Goal: Task Accomplishment & Management: Manage account settings

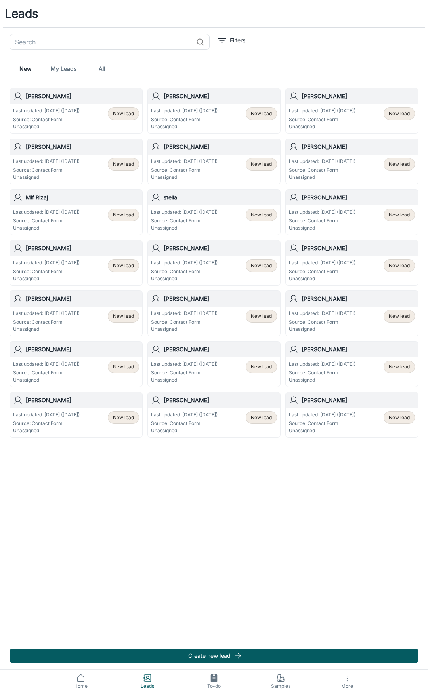
click at [106, 399] on h6 "Carl Gordon" at bounding box center [82, 400] width 113 height 9
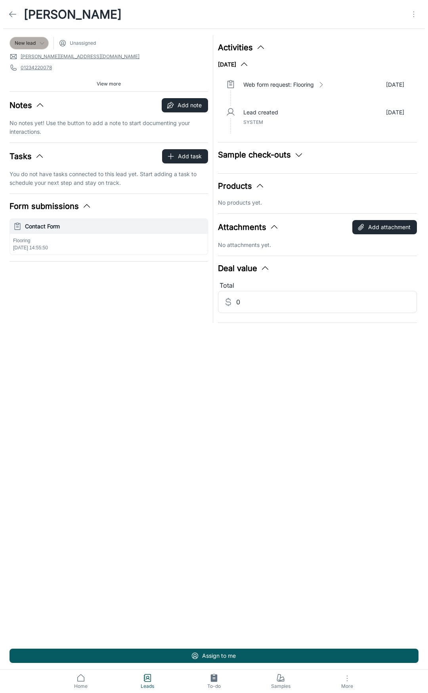
click at [27, 44] on span "New lead" at bounding box center [25, 43] width 21 height 7
click at [129, 57] on div at bounding box center [214, 346] width 428 height 693
click at [14, 16] on icon at bounding box center [13, 15] width 10 height 10
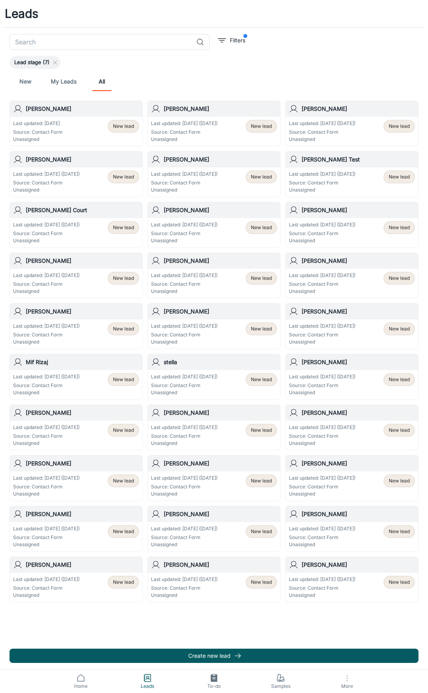
click at [60, 581] on p "Last updated: [DATE] ([DATE])" at bounding box center [46, 579] width 67 height 7
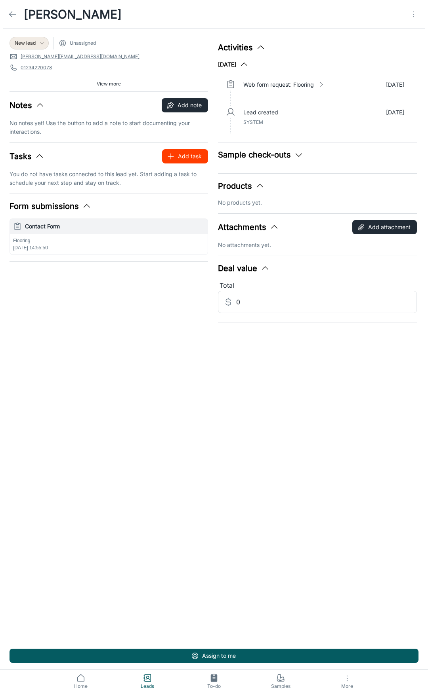
click at [185, 159] on button "Add task" at bounding box center [185, 156] width 46 height 14
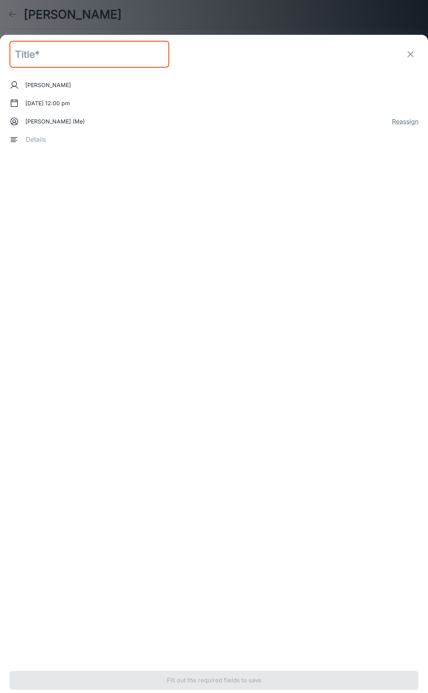
click at [407, 54] on button "exit" at bounding box center [410, 54] width 16 height 16
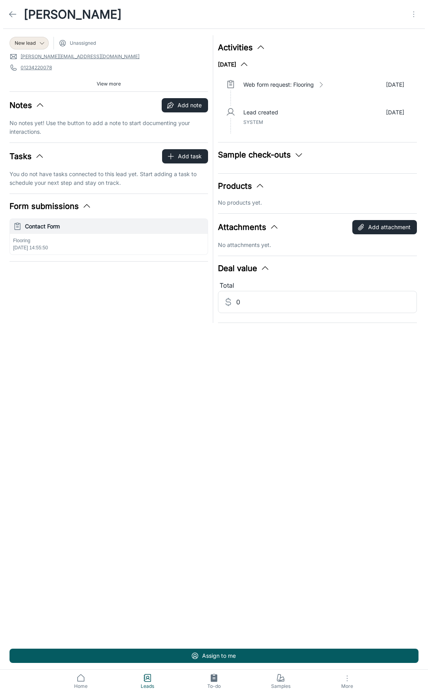
click at [107, 245] on div "Flooring 03/09/2025, 14:55:50" at bounding box center [109, 244] width 198 height 21
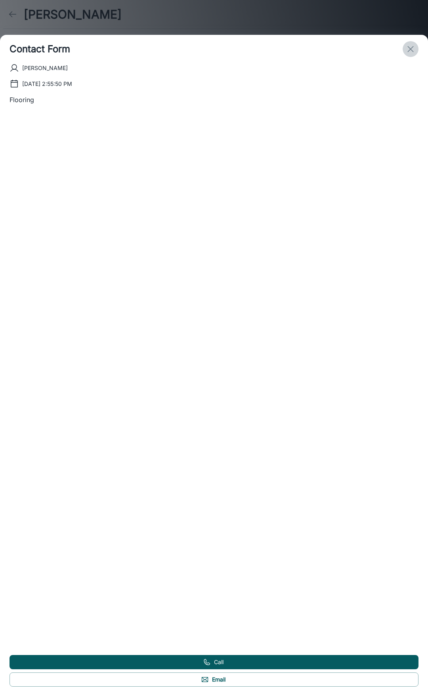
click at [409, 51] on icon "exit" at bounding box center [410, 49] width 10 height 10
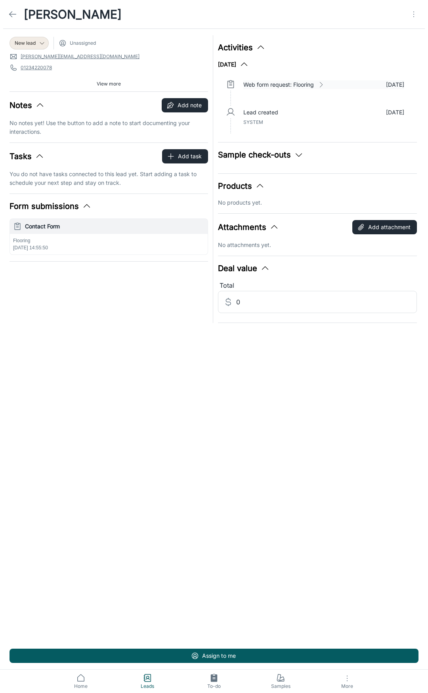
click at [274, 86] on p "Web form request: Flooring" at bounding box center [278, 84] width 70 height 9
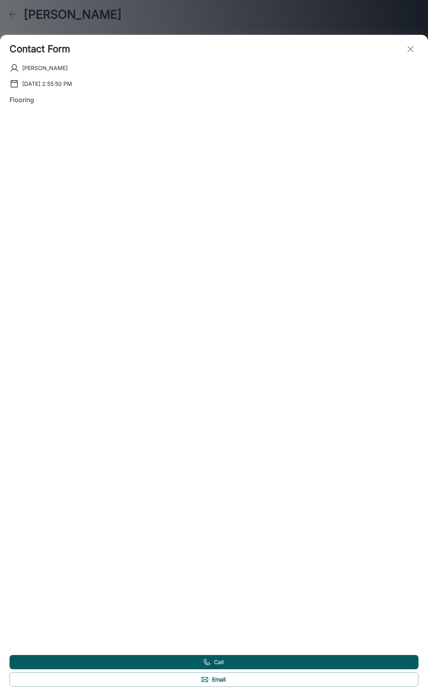
click at [409, 46] on icon "exit" at bounding box center [410, 49] width 10 height 10
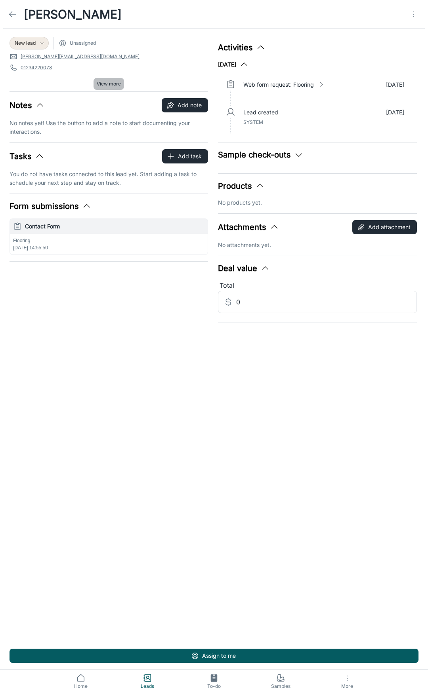
click at [99, 81] on span "View more" at bounding box center [109, 83] width 24 height 7
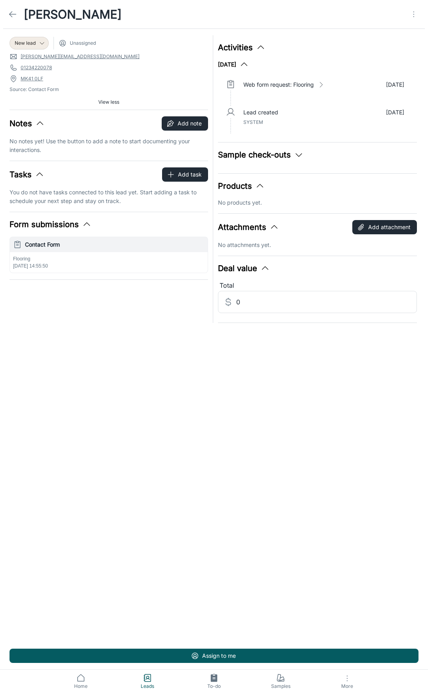
click at [76, 44] on span "Unassigned" at bounding box center [83, 43] width 26 height 7
click at [40, 43] on icon at bounding box center [42, 43] width 6 height 6
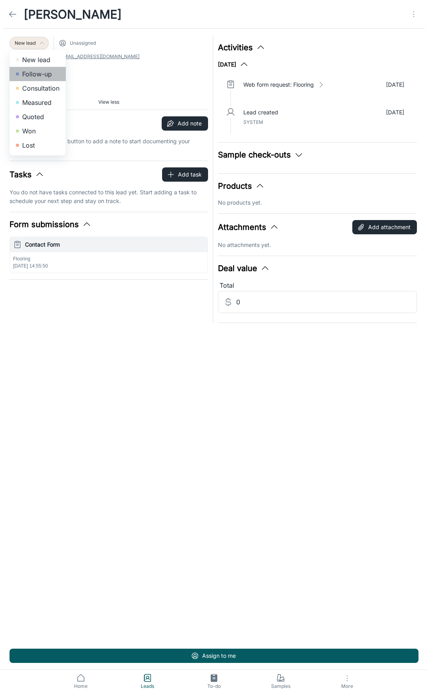
click at [42, 73] on li "Follow-up" at bounding box center [38, 74] width 56 height 14
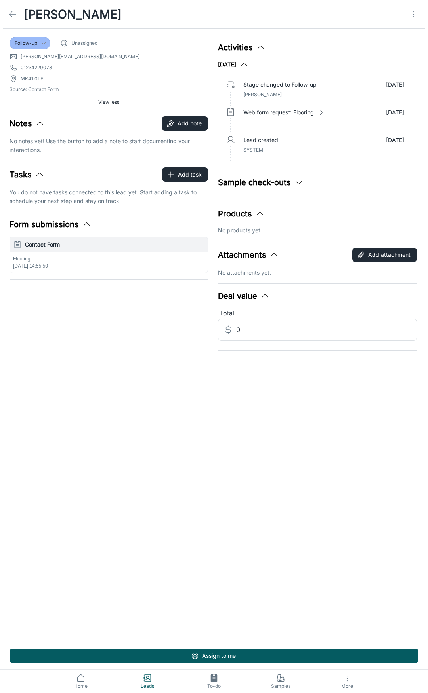
click at [11, 12] on polyline at bounding box center [11, 14] width 3 height 6
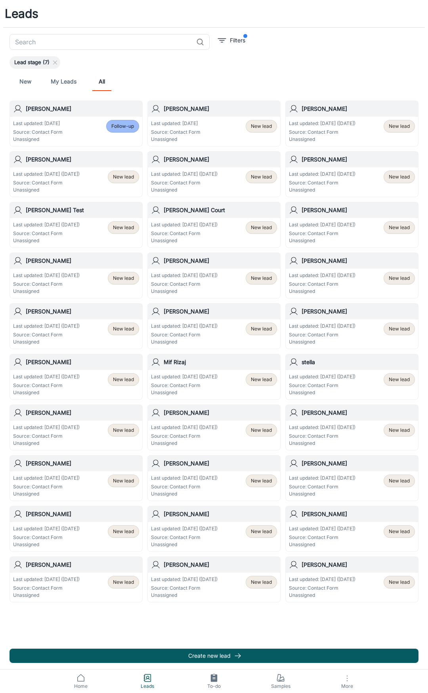
click at [187, 586] on p "Source: Contact Form" at bounding box center [184, 588] width 67 height 7
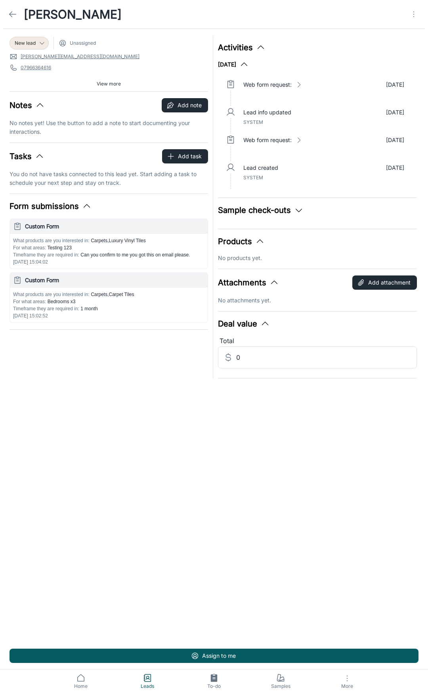
click at [68, 44] on span "Unassigned" at bounding box center [77, 43] width 37 height 8
click at [39, 42] on icon at bounding box center [42, 43] width 6 height 6
click at [39, 42] on div at bounding box center [214, 346] width 428 height 693
click at [87, 208] on icon "button" at bounding box center [87, 207] width 10 height 10
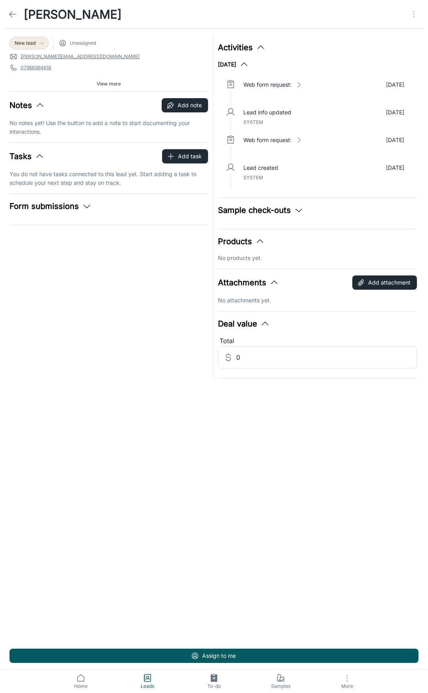
click at [87, 208] on icon "button" at bounding box center [87, 207] width 10 height 10
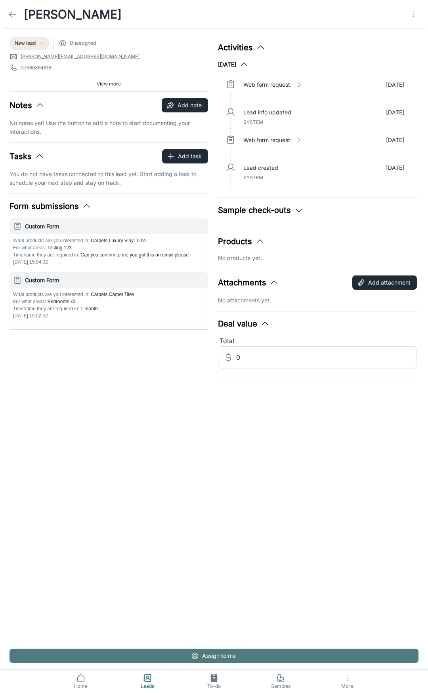
click at [210, 655] on button "Assign to me" at bounding box center [214, 656] width 409 height 14
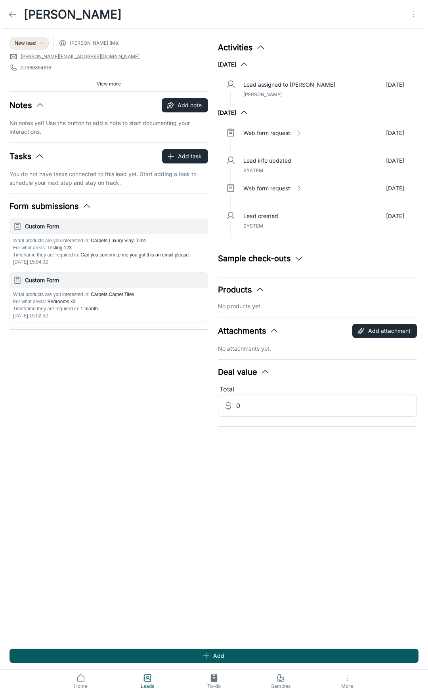
click at [23, 15] on div "[PERSON_NAME]" at bounding box center [63, 14] width 126 height 29
click at [15, 17] on icon at bounding box center [13, 15] width 10 height 10
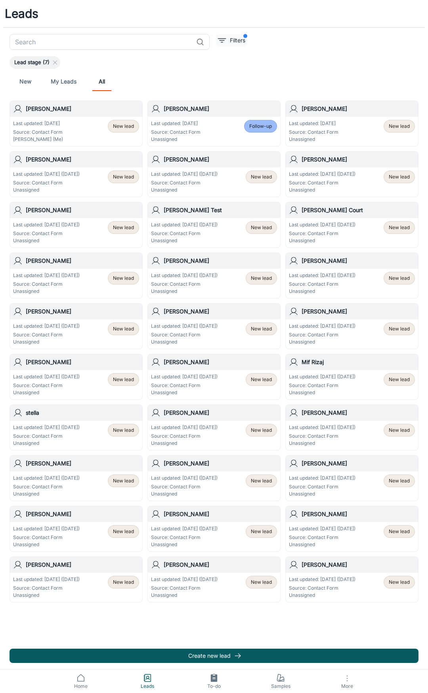
click at [227, 41] on button "Filters" at bounding box center [231, 40] width 31 height 13
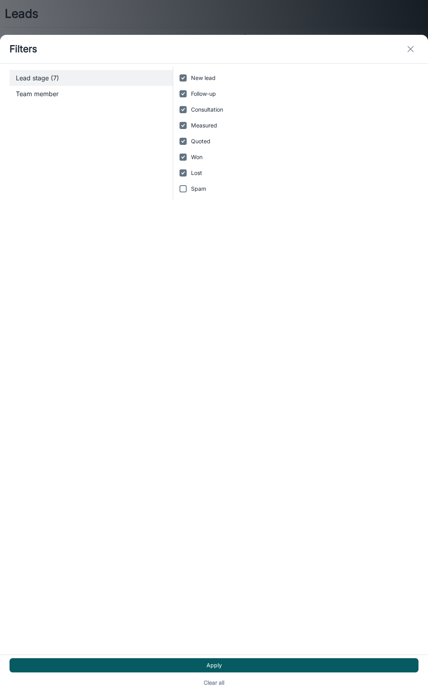
click at [411, 46] on icon "exit" at bounding box center [410, 49] width 10 height 10
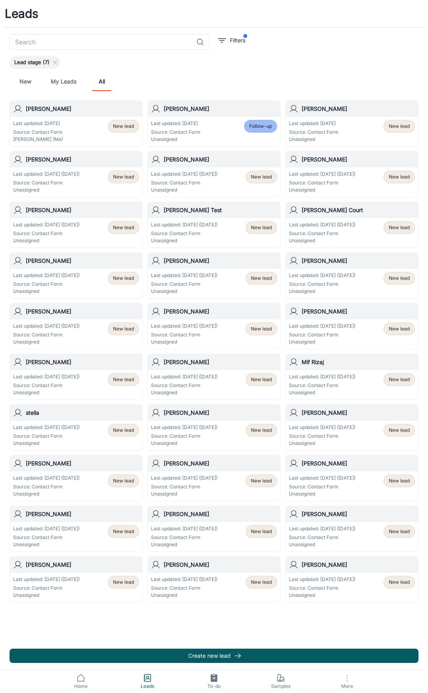
click at [121, 128] on span "New lead" at bounding box center [123, 126] width 21 height 7
click at [115, 128] on span "New lead" at bounding box center [123, 126] width 21 height 7
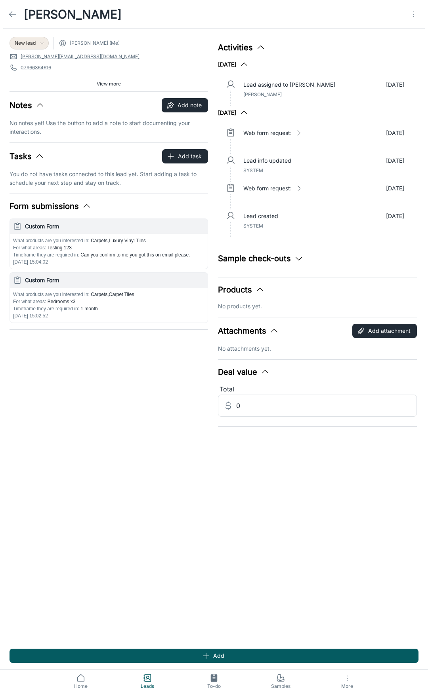
click at [30, 43] on span "New lead" at bounding box center [25, 43] width 21 height 7
click at [165, 33] on div at bounding box center [214, 346] width 428 height 693
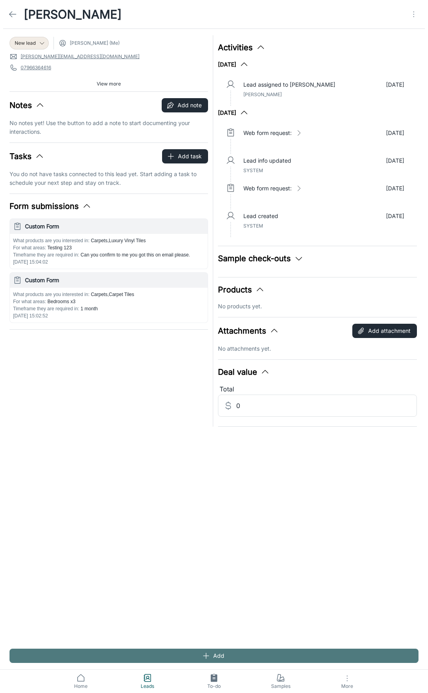
click at [207, 656] on icon "button" at bounding box center [206, 656] width 8 height 8
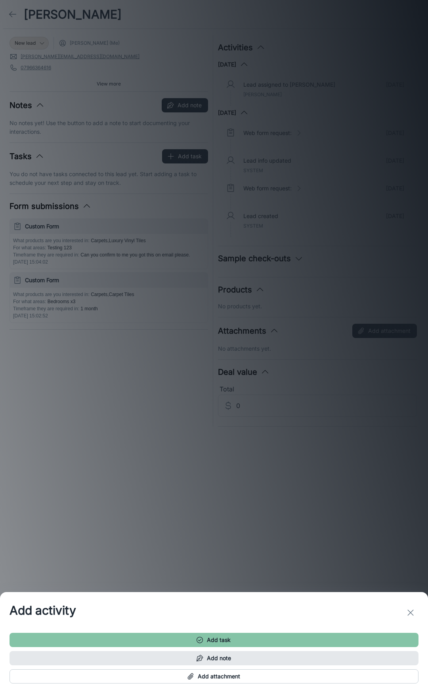
click at [212, 656] on button "Add note" at bounding box center [214, 658] width 409 height 14
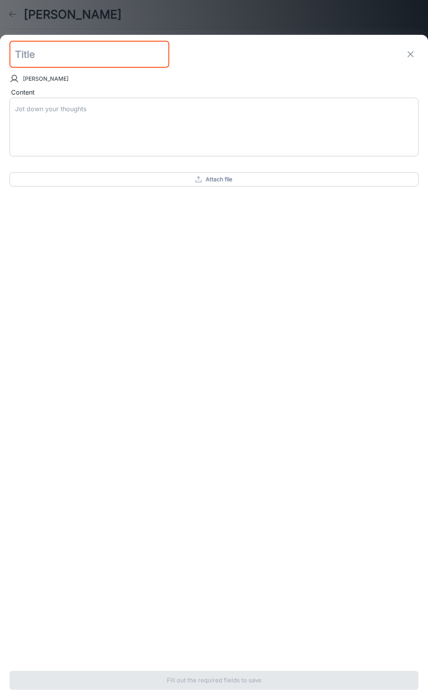
click at [54, 106] on textarea "Content" at bounding box center [214, 128] width 398 height 46
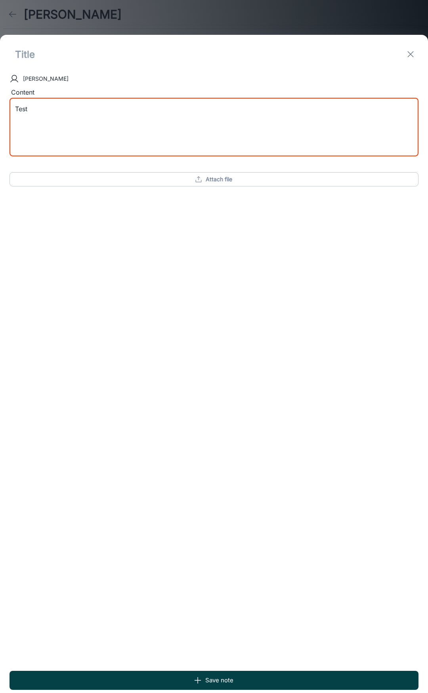
type textarea "Test"
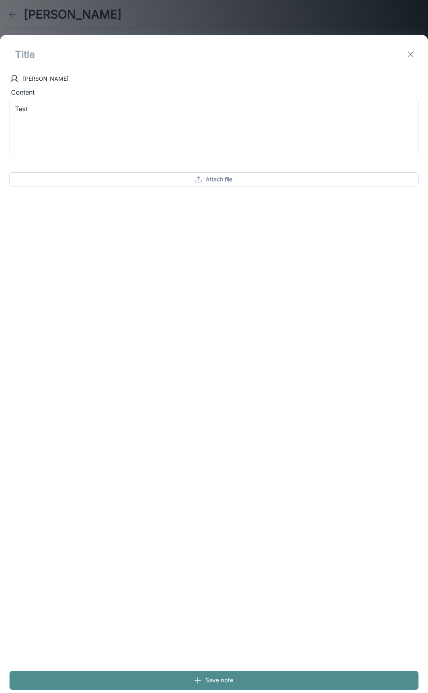
click at [107, 687] on button "Save note" at bounding box center [214, 680] width 409 height 19
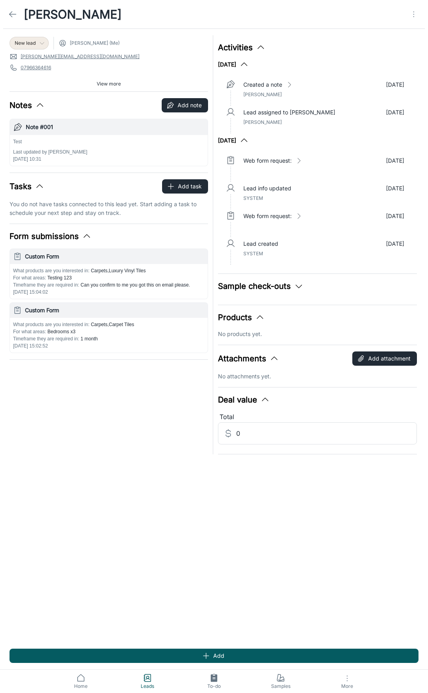
click at [42, 47] on div "New lead" at bounding box center [29, 43] width 39 height 13
click at [42, 47] on div at bounding box center [214, 346] width 428 height 693
click at [12, 17] on icon at bounding box center [13, 15] width 10 height 10
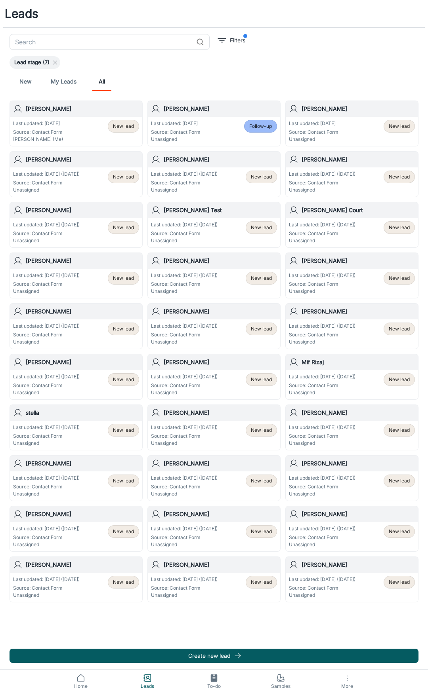
click at [179, 129] on p "Source: Contact Form" at bounding box center [175, 132] width 49 height 7
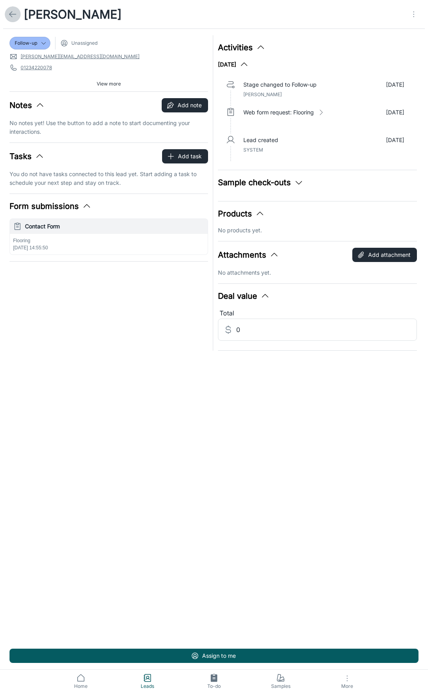
click at [13, 11] on icon at bounding box center [13, 15] width 10 height 10
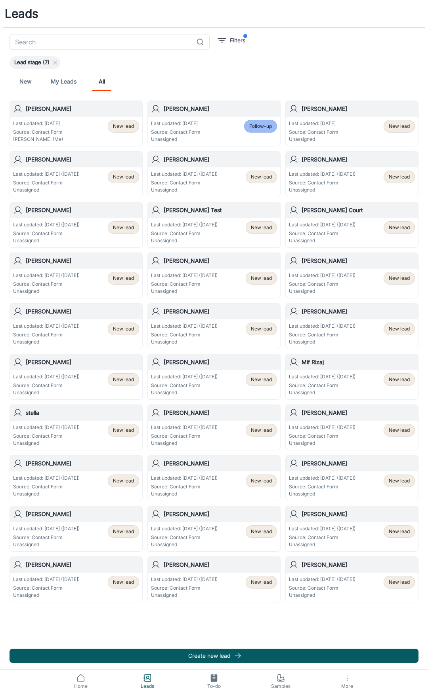
click at [48, 115] on div "[PERSON_NAME]" at bounding box center [76, 109] width 132 height 16
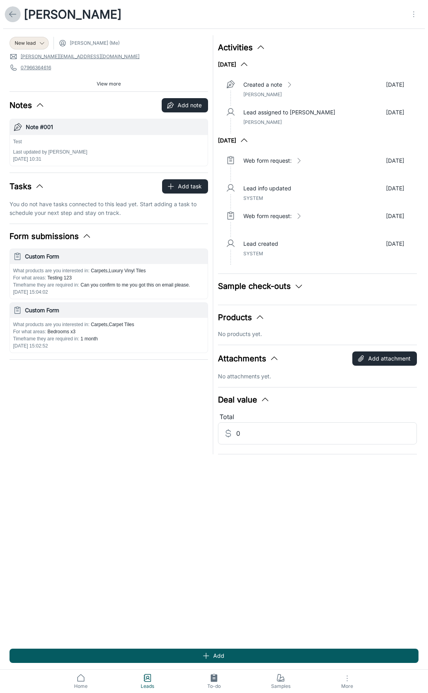
click at [13, 16] on icon at bounding box center [13, 15] width 10 height 10
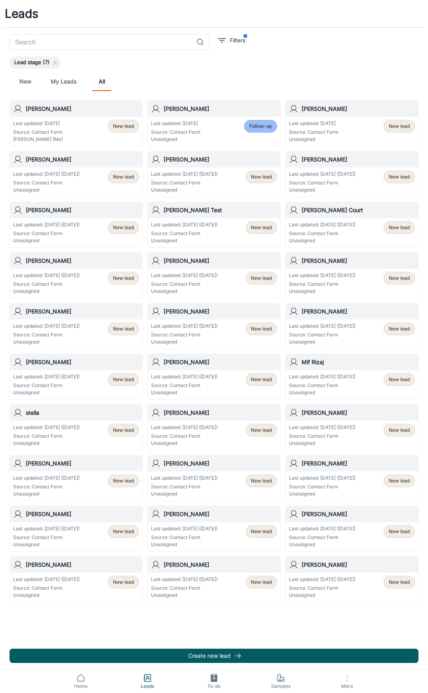
click at [184, 116] on div "Carl Gordon" at bounding box center [214, 109] width 132 height 16
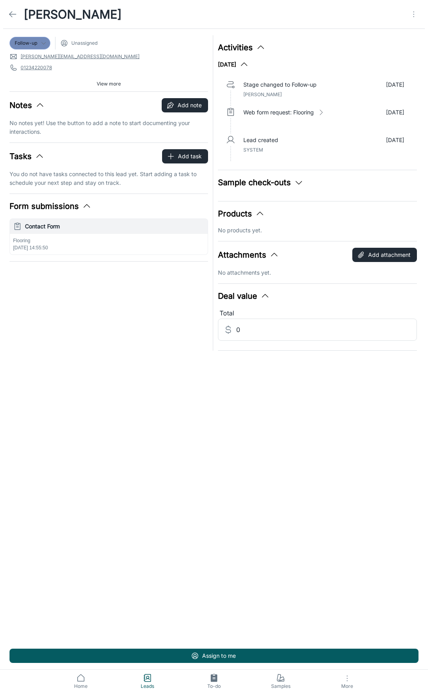
click at [44, 46] on icon at bounding box center [43, 43] width 6 height 6
click at [44, 46] on div at bounding box center [214, 346] width 428 height 693
click at [413, 11] on icon "Open menu" at bounding box center [414, 15] width 10 height 10
click at [377, 59] on span "Mark as spam" at bounding box center [389, 61] width 51 height 10
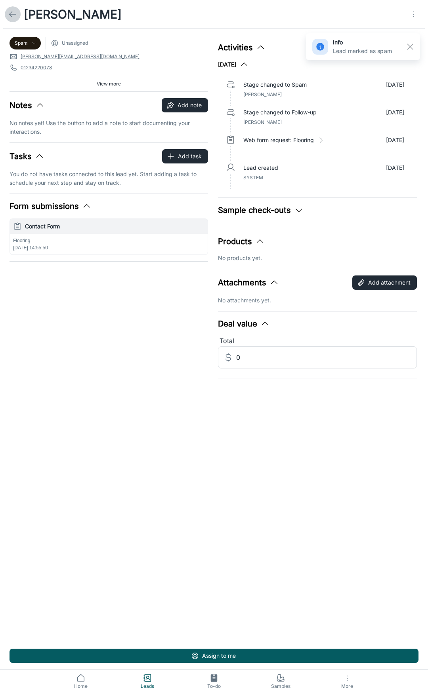
click at [15, 12] on icon at bounding box center [13, 15] width 10 height 10
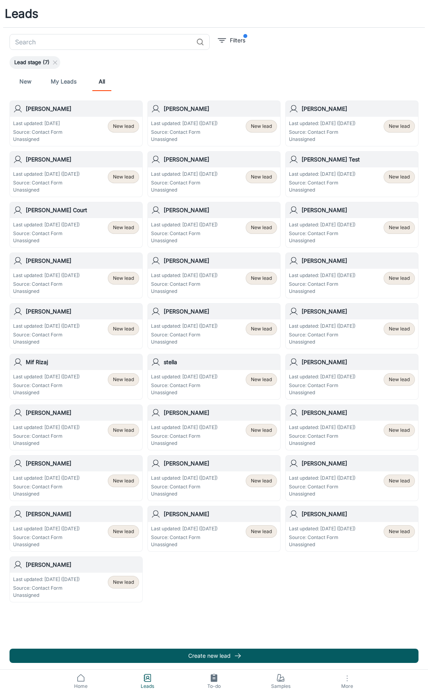
click at [77, 585] on p "Source: Contact Form" at bounding box center [46, 588] width 67 height 7
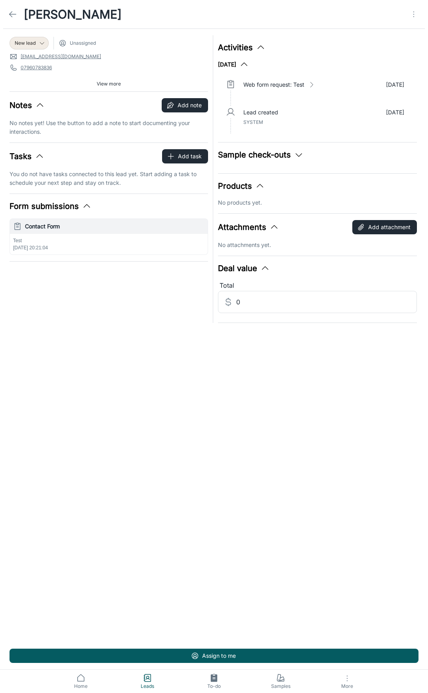
click at [413, 12] on icon "Open menu" at bounding box center [414, 15] width 10 height 10
click at [389, 57] on span "Mark as spam" at bounding box center [389, 61] width 51 height 10
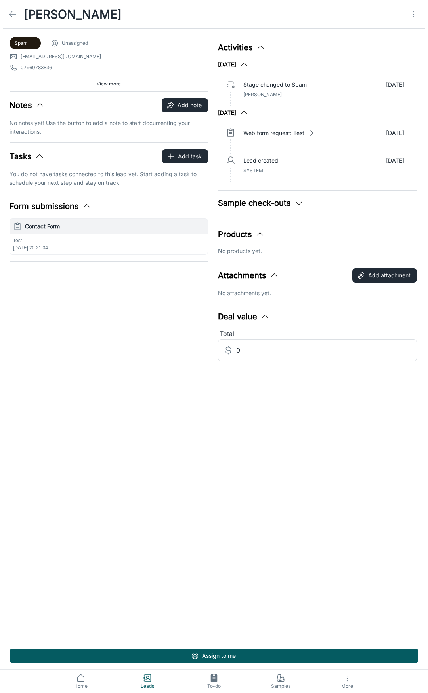
click at [12, 11] on icon at bounding box center [13, 15] width 10 height 10
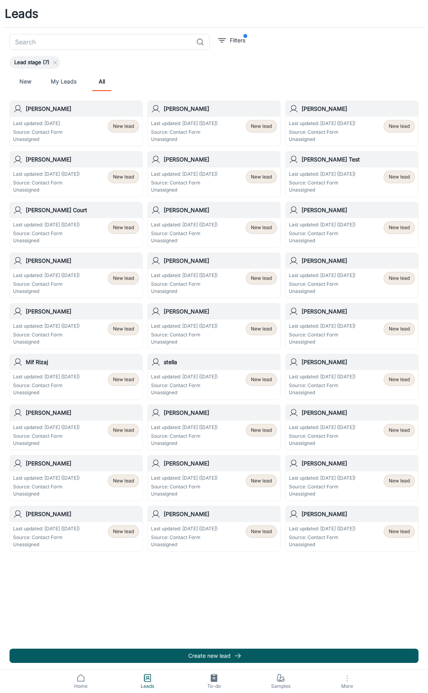
click at [66, 82] on link "My Leads" at bounding box center [64, 81] width 26 height 19
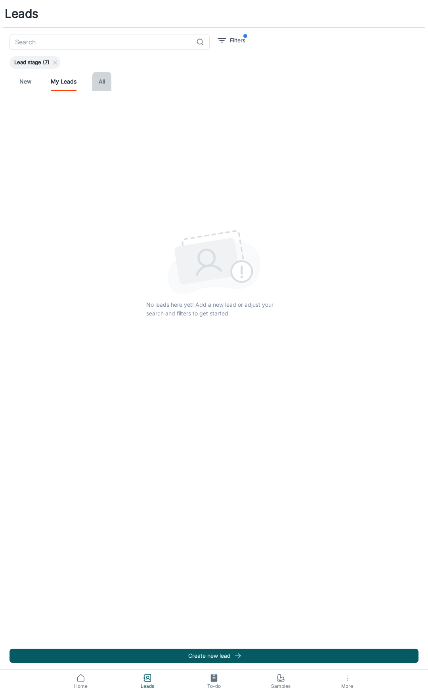
click at [106, 83] on link "All" at bounding box center [101, 81] width 19 height 19
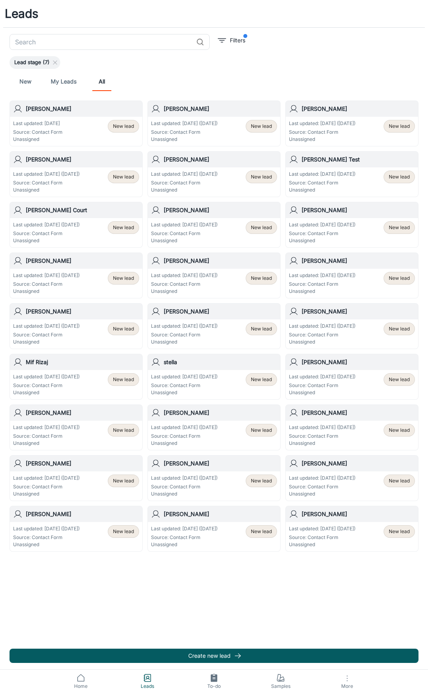
click at [354, 323] on p "Last updated: [DATE] ([DATE])" at bounding box center [322, 326] width 67 height 7
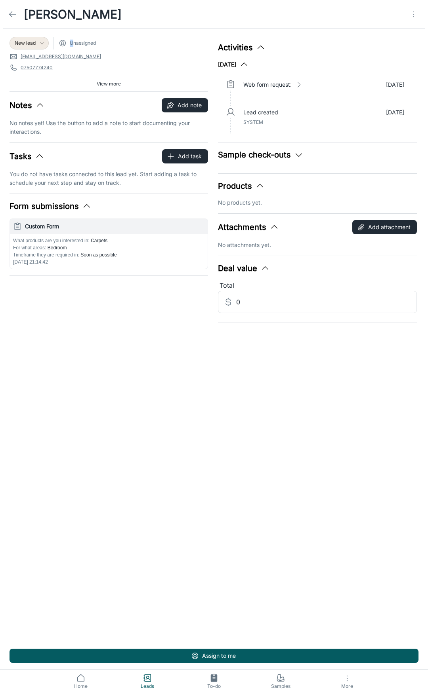
click at [72, 44] on span "Unassigned" at bounding box center [83, 43] width 26 height 7
click at [62, 41] on icon at bounding box center [63, 43] width 8 height 8
click at [56, 44] on div "New lead Unassigned" at bounding box center [109, 43] width 198 height 13
click at [66, 42] on icon at bounding box center [63, 43] width 8 height 8
click at [96, 85] on button "View more" at bounding box center [108, 84] width 30 height 12
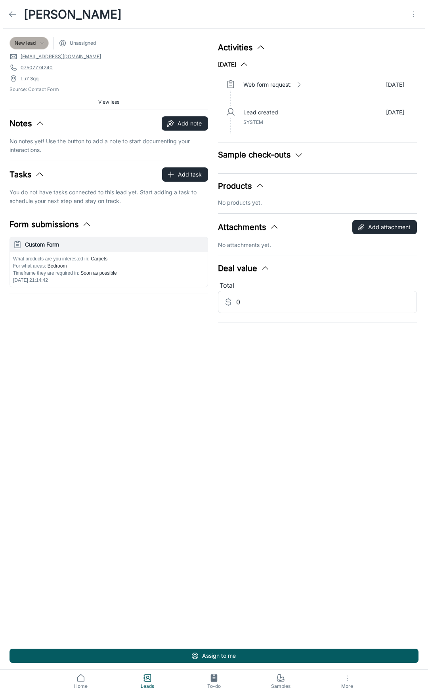
click at [42, 44] on icon at bounding box center [42, 43] width 6 height 6
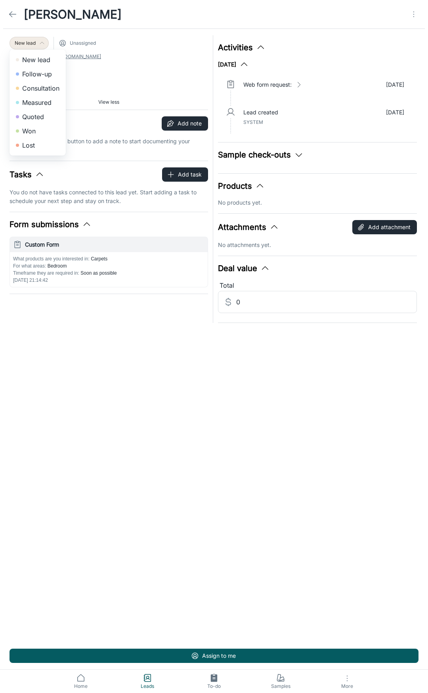
click at [42, 45] on div at bounding box center [214, 346] width 428 height 693
click at [228, 479] on div "Shiblu Karim New lead Unassigned kazx999@hotmail.co.uk 07507774240 Lu7 3qq Sour…" at bounding box center [214, 346] width 428 height 693
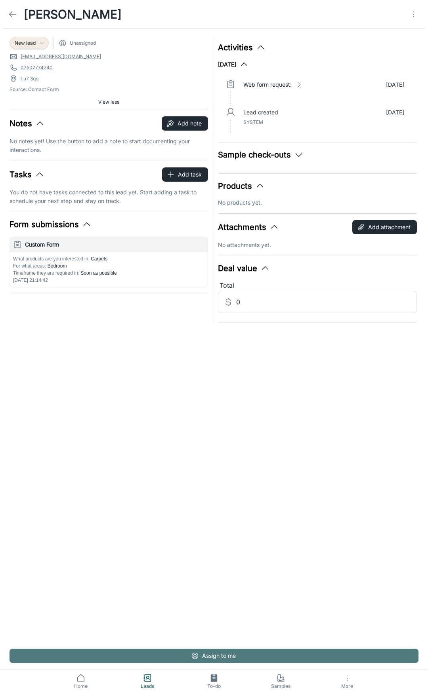
click at [189, 651] on button "Assign to me" at bounding box center [214, 656] width 409 height 14
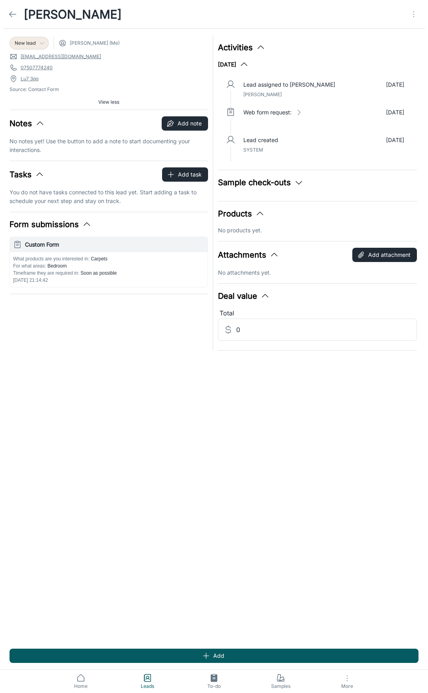
click at [9, 11] on icon at bounding box center [13, 15] width 10 height 10
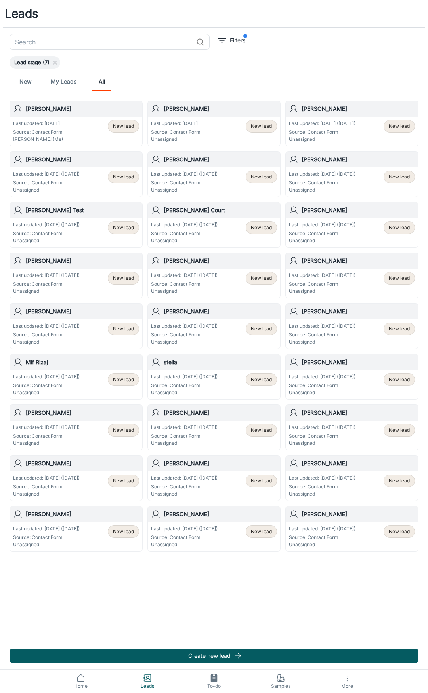
click at [65, 124] on div "Last updated: Today Source: Contact Form Martyn Cohen (Me) New lead" at bounding box center [76, 131] width 126 height 23
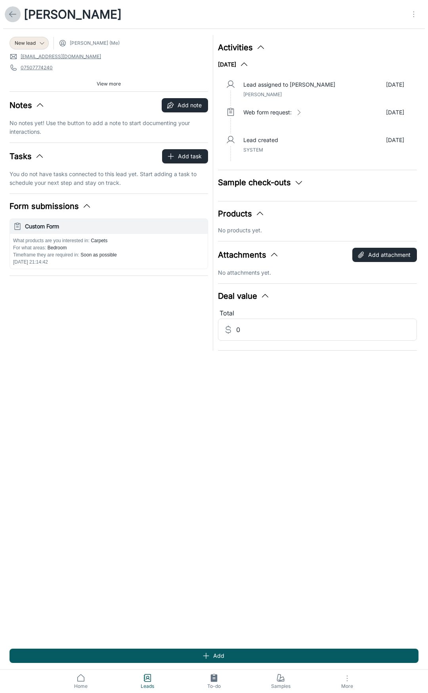
click at [11, 13] on icon at bounding box center [13, 15] width 10 height 10
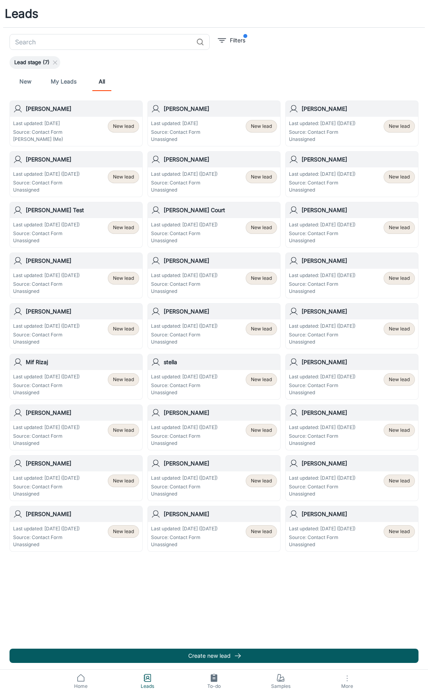
click at [83, 129] on div "Last updated: Today Source: Contact Form Martyn Cohen (Me) New lead" at bounding box center [76, 131] width 126 height 23
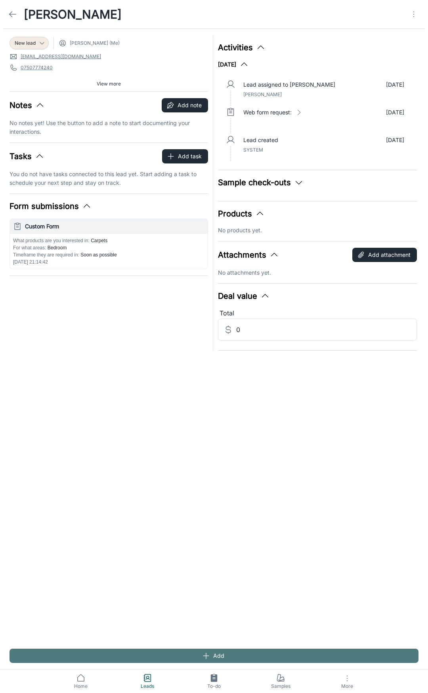
click at [206, 656] on line "button" at bounding box center [206, 656] width 0 height 6
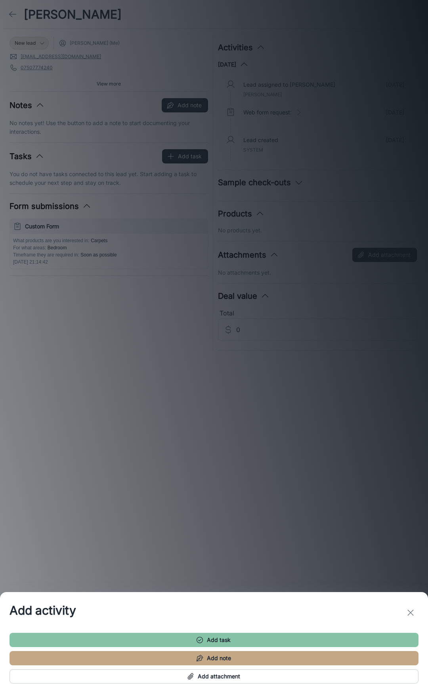
click at [409, 616] on icon "exit" at bounding box center [410, 613] width 10 height 10
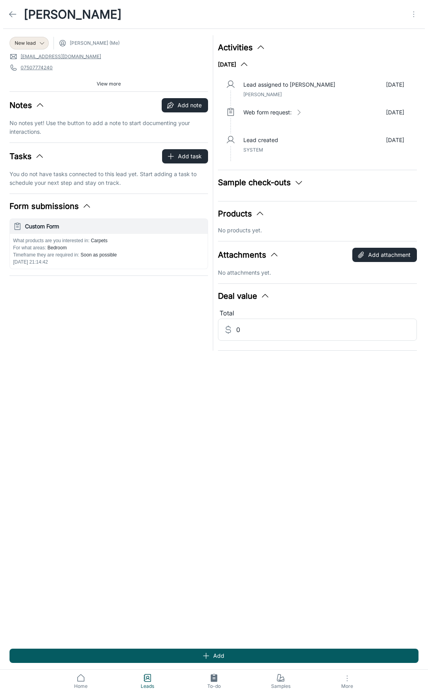
click at [217, 499] on div "Shiblu Karim New lead Martyn Cohen (Me) kazx999@hotmail.co.uk 07507774240 Lu7 3…" at bounding box center [214, 346] width 428 height 693
click at [11, 16] on polyline at bounding box center [11, 14] width 3 height 6
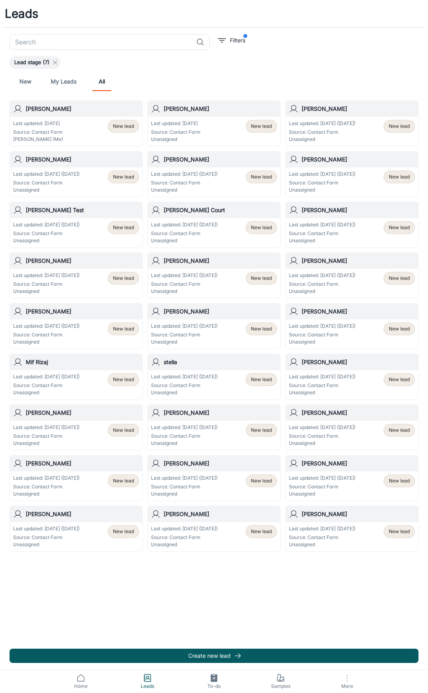
click at [56, 64] on icon at bounding box center [55, 62] width 6 height 6
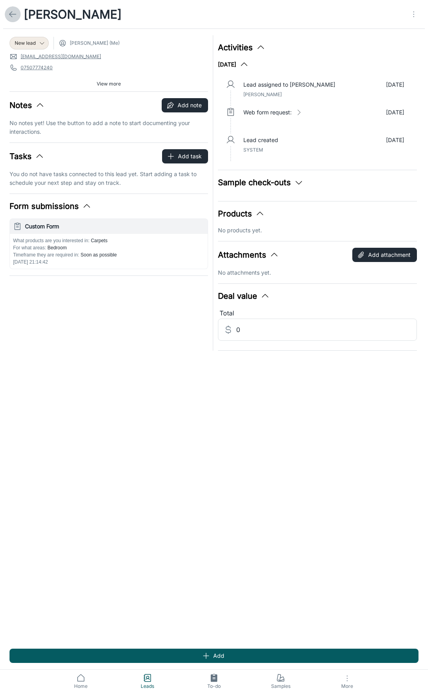
click at [10, 19] on link at bounding box center [13, 14] width 16 height 16
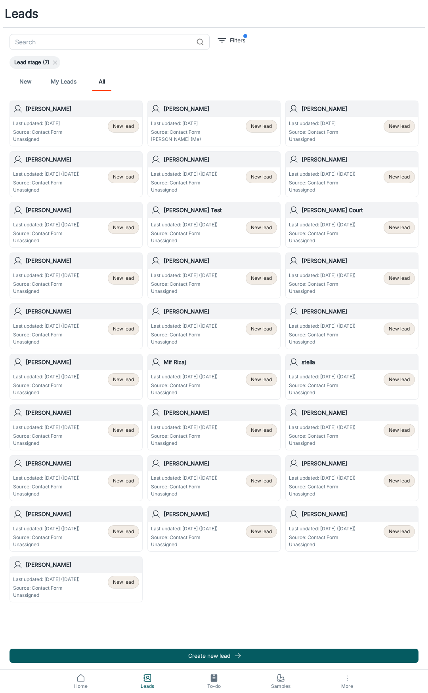
click at [55, 133] on p "Source: Contact Form" at bounding box center [37, 132] width 49 height 7
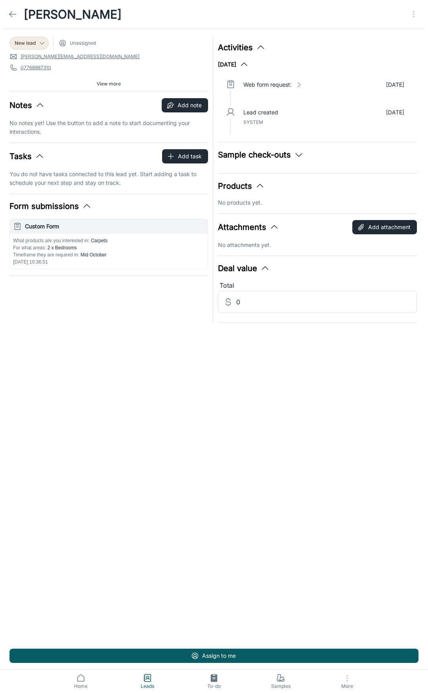
click at [13, 14] on line at bounding box center [13, 14] width 7 height 0
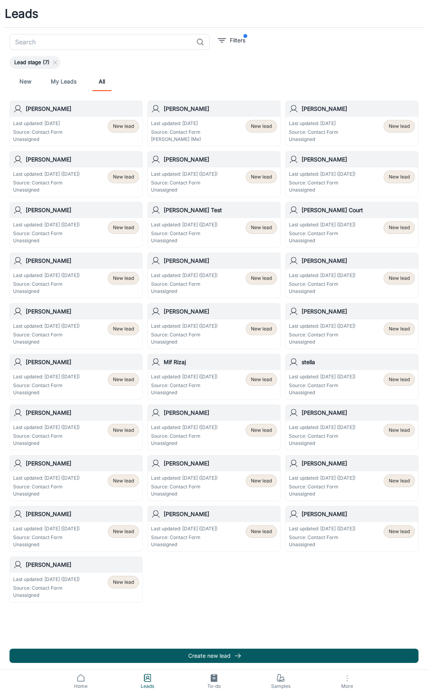
click at [34, 10] on h1 "Leads" at bounding box center [22, 14] width 34 height 18
click at [76, 686] on span "Home" at bounding box center [80, 686] width 57 height 7
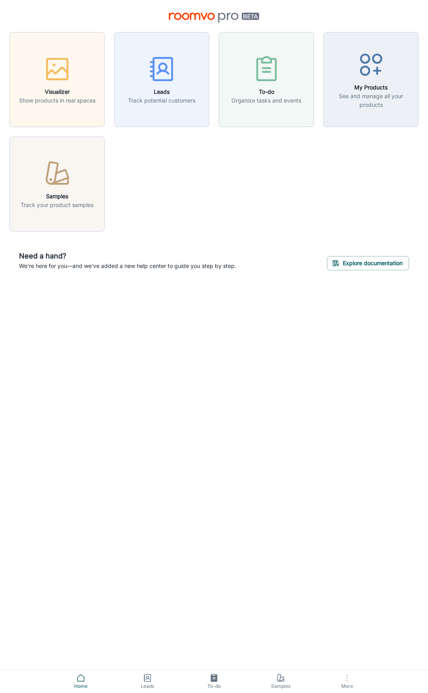
click at [341, 680] on button "More" at bounding box center [347, 681] width 67 height 23
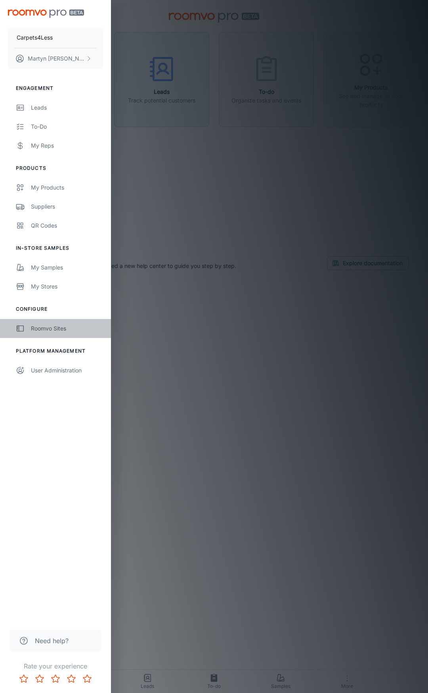
click at [34, 328] on div "Roomvo Sites" at bounding box center [67, 328] width 72 height 9
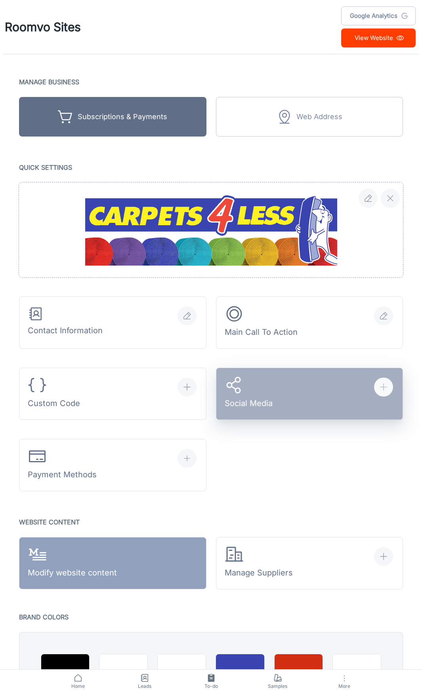
click at [270, 397] on div "Social Media" at bounding box center [248, 394] width 48 height 37
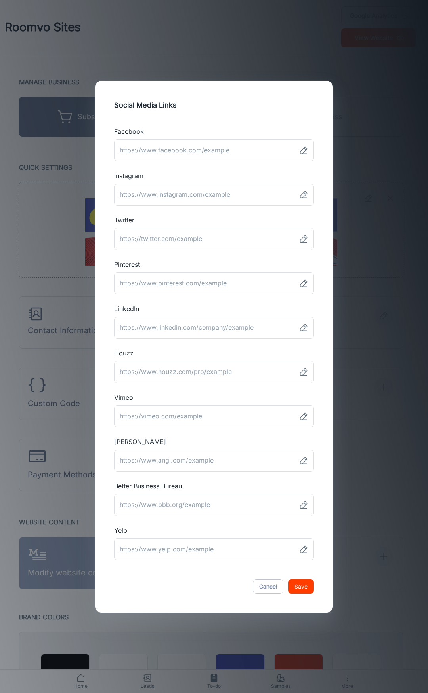
click at [368, 329] on div "Social Media Links Facebook ​ Instagram ​ Twitter ​ Pinterest ​ LinkedIn ​ Houz…" at bounding box center [214, 346] width 428 height 693
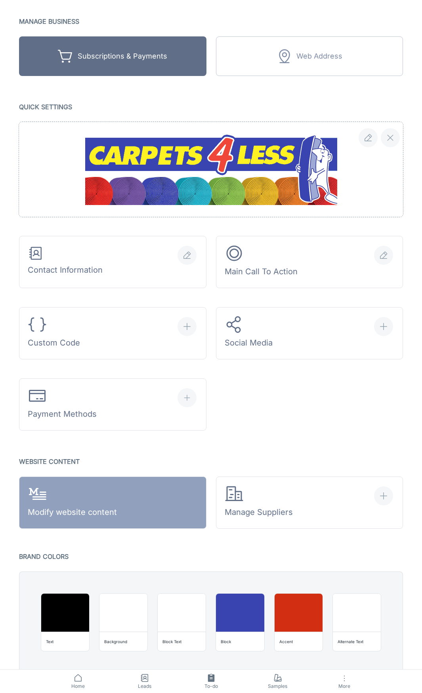
scroll to position [79, 0]
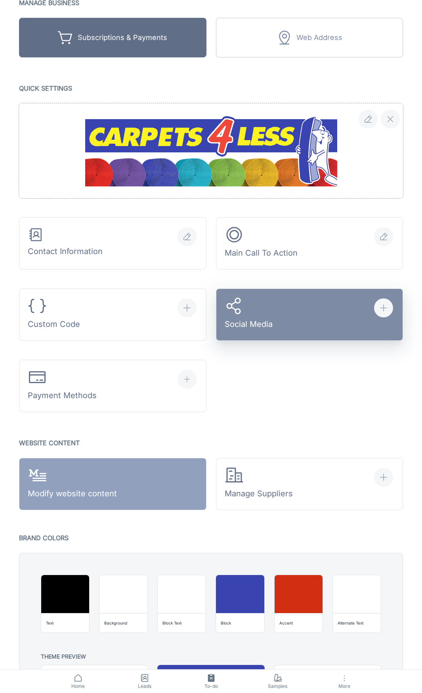
click at [262, 328] on div "Social Media" at bounding box center [248, 315] width 48 height 37
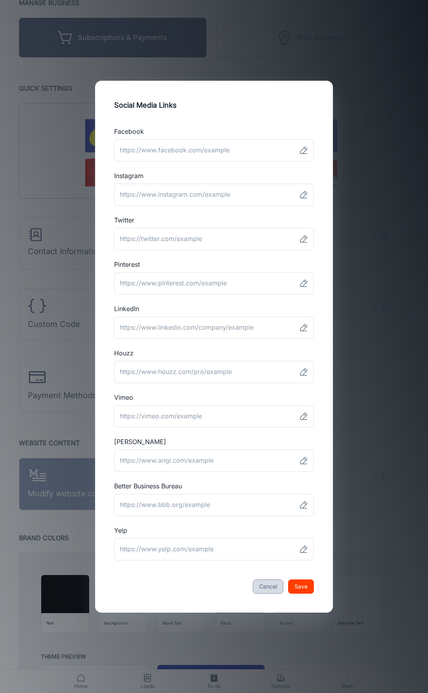
click at [269, 589] on button "Cancel" at bounding box center [268, 587] width 30 height 14
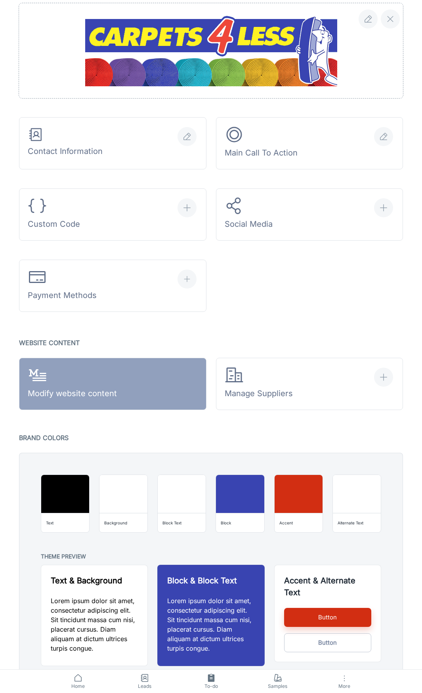
scroll to position [198, 0]
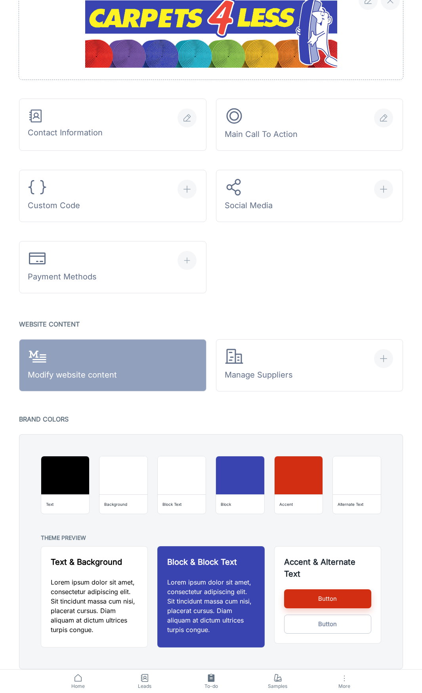
click at [91, 590] on p "Lorem ipsum dolor sit amet, consectetur adipiscing elit. Sit tincidunt massa cu…" at bounding box center [94, 606] width 87 height 57
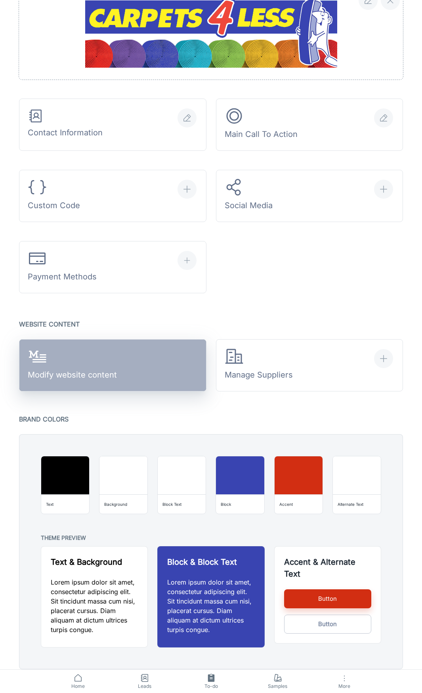
click at [112, 366] on div "Modify website content" at bounding box center [72, 365] width 89 height 37
